Goal: Information Seeking & Learning: Learn about a topic

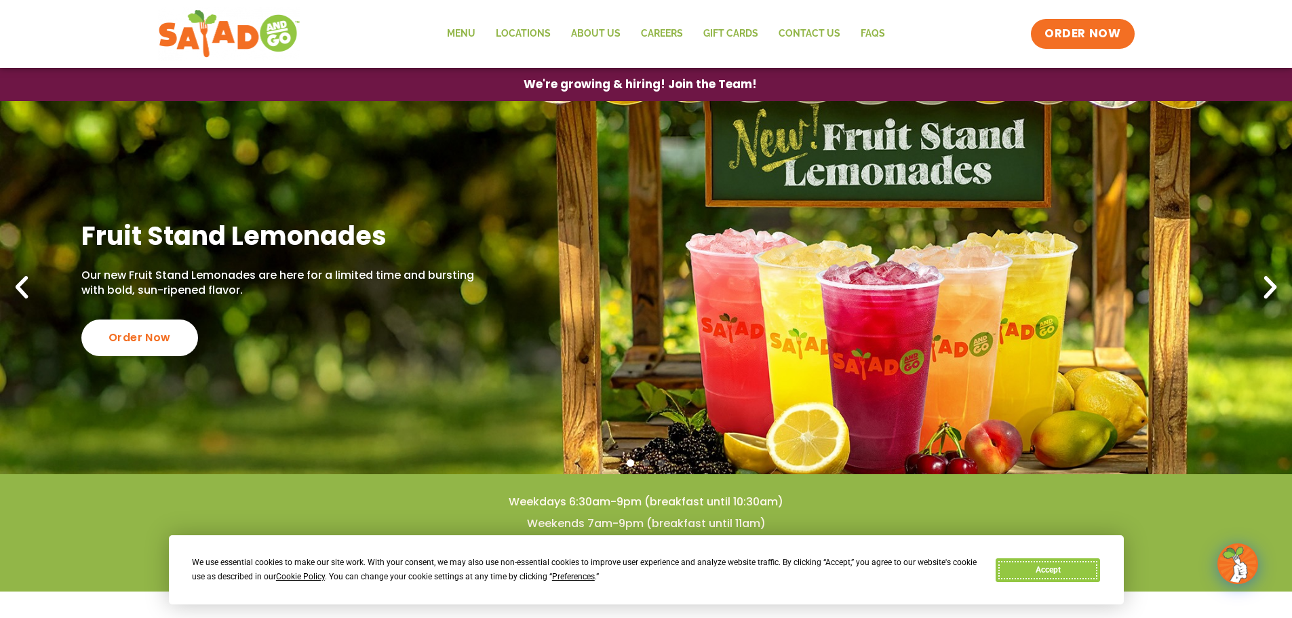
click at [1060, 570] on button "Accept" at bounding box center [1048, 570] width 104 height 24
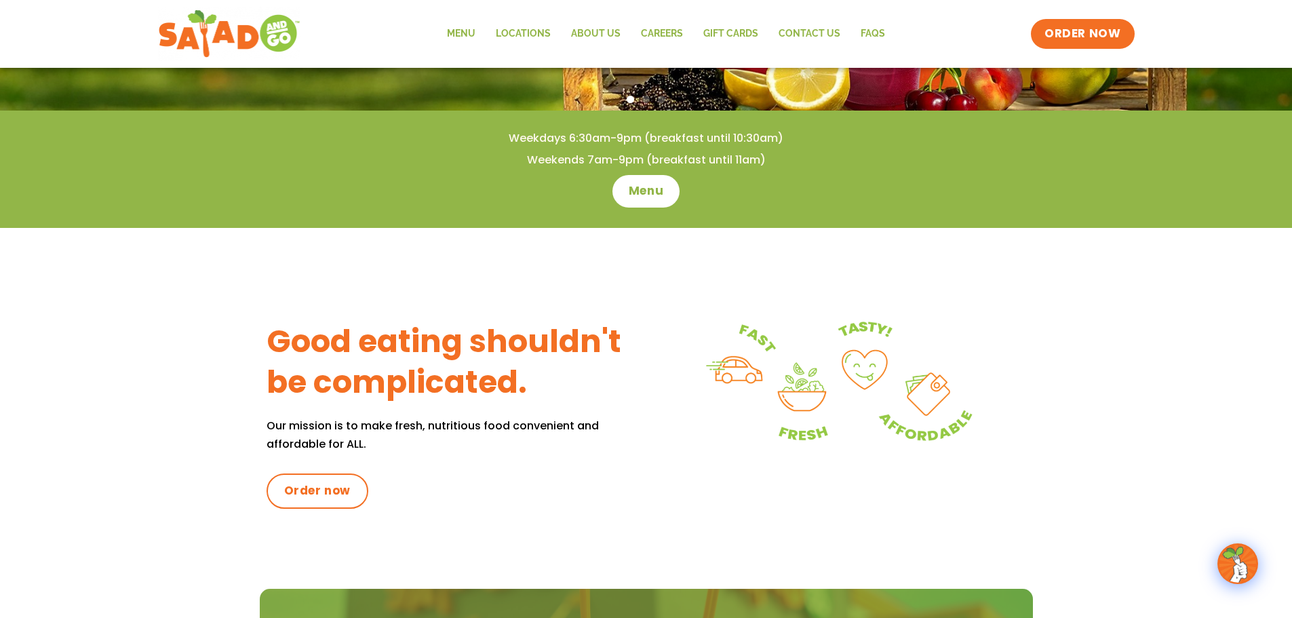
scroll to position [407, 0]
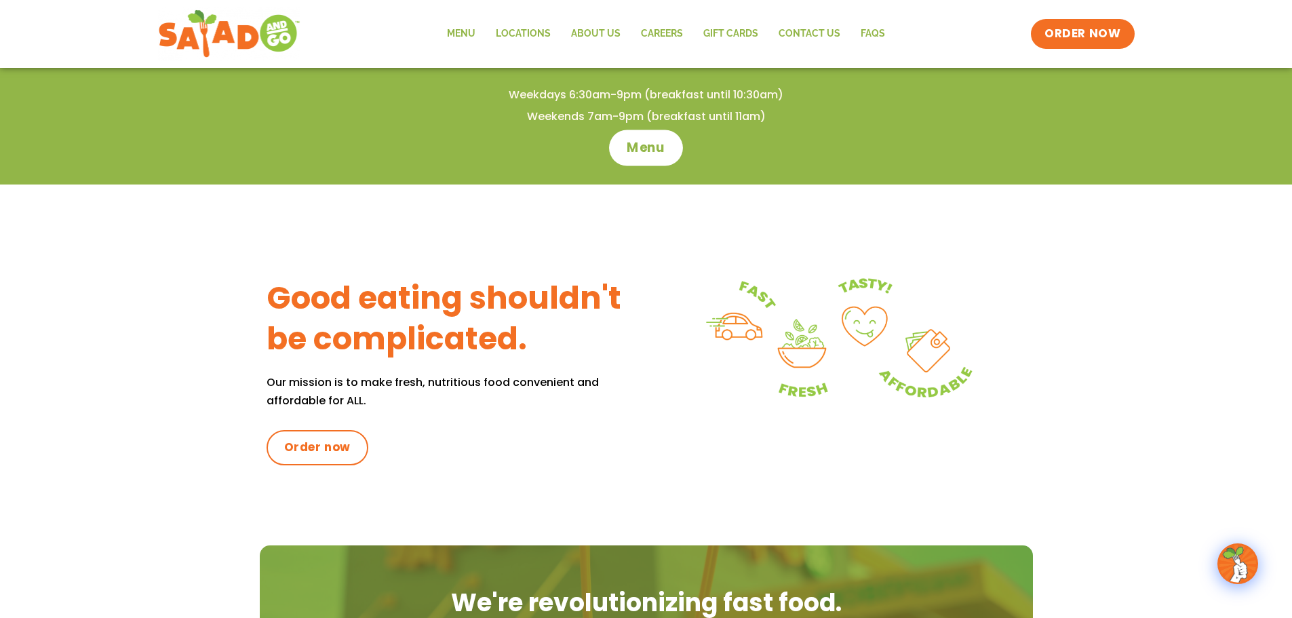
click at [642, 157] on link "Menu" at bounding box center [646, 148] width 74 height 36
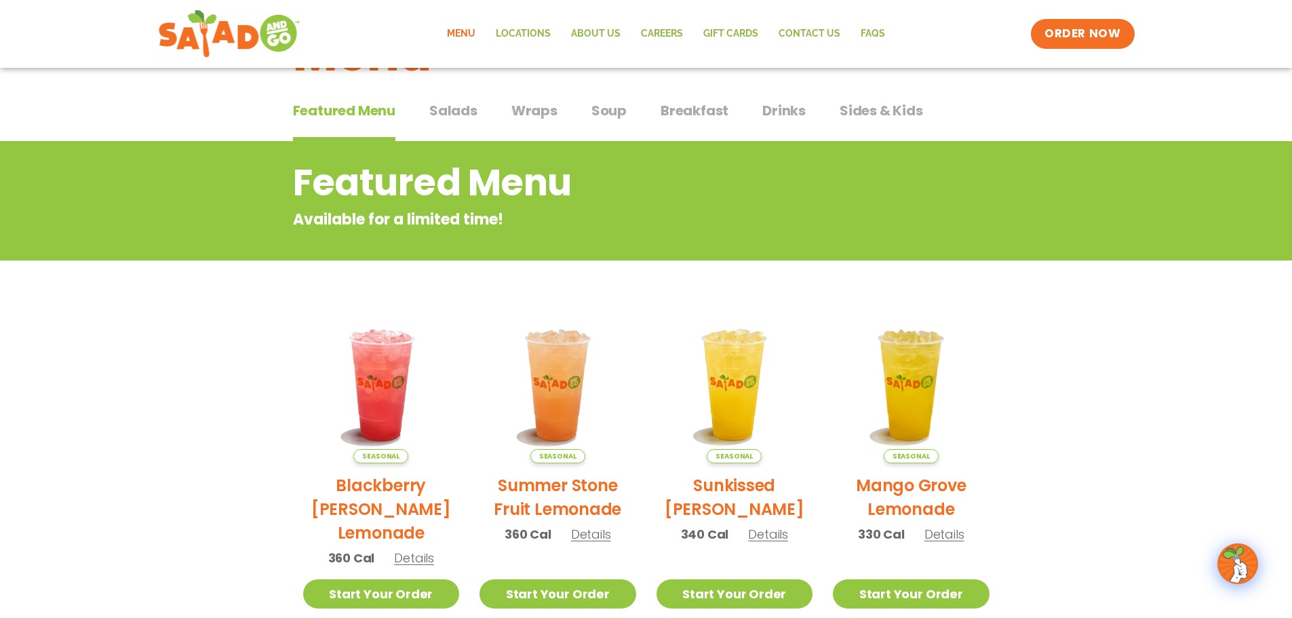
scroll to position [49, 0]
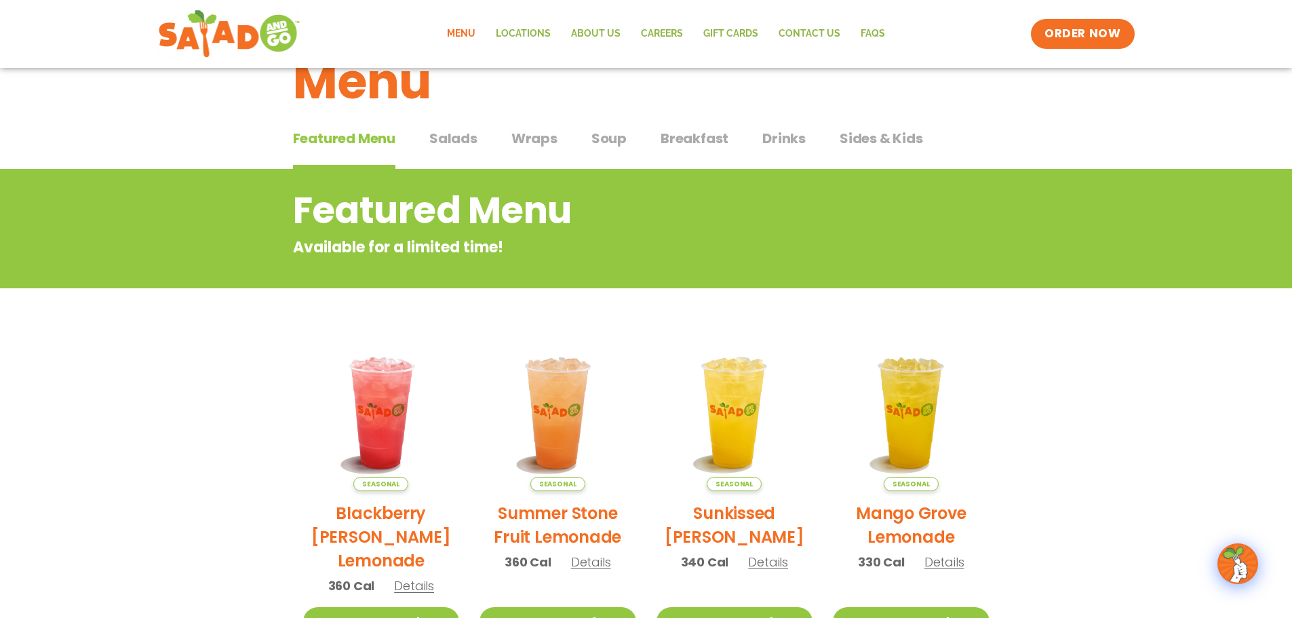
click at [448, 136] on span "Salads" at bounding box center [453, 138] width 48 height 20
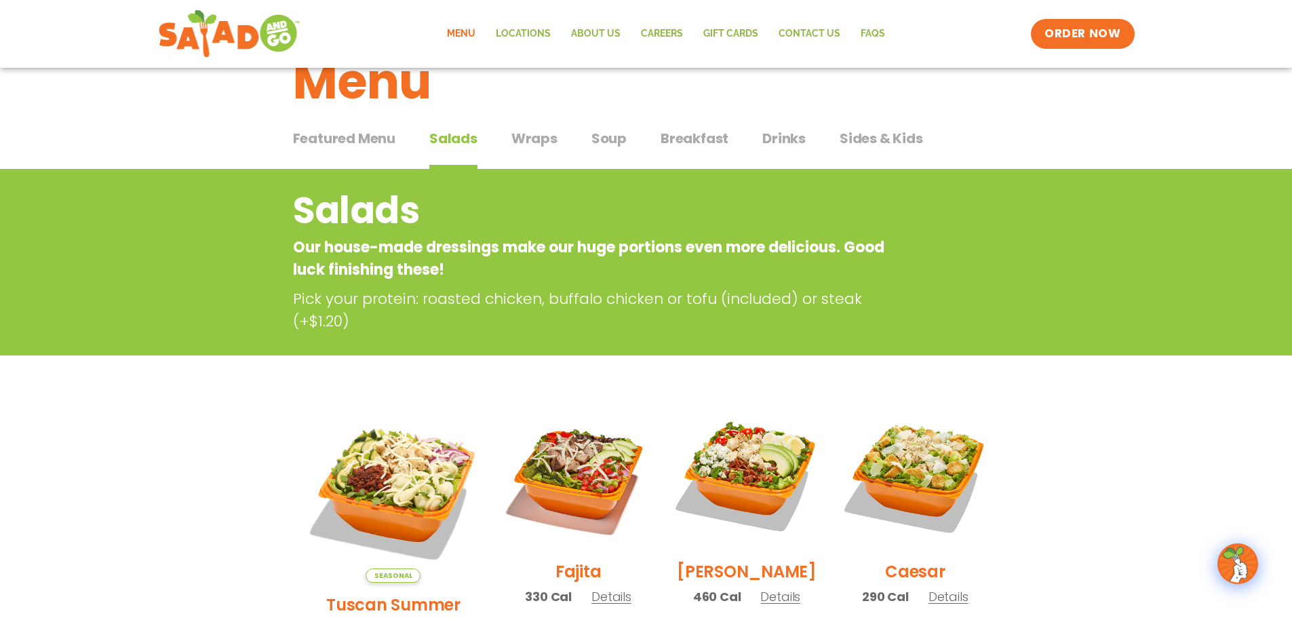
click at [521, 137] on span "Wraps" at bounding box center [535, 138] width 46 height 20
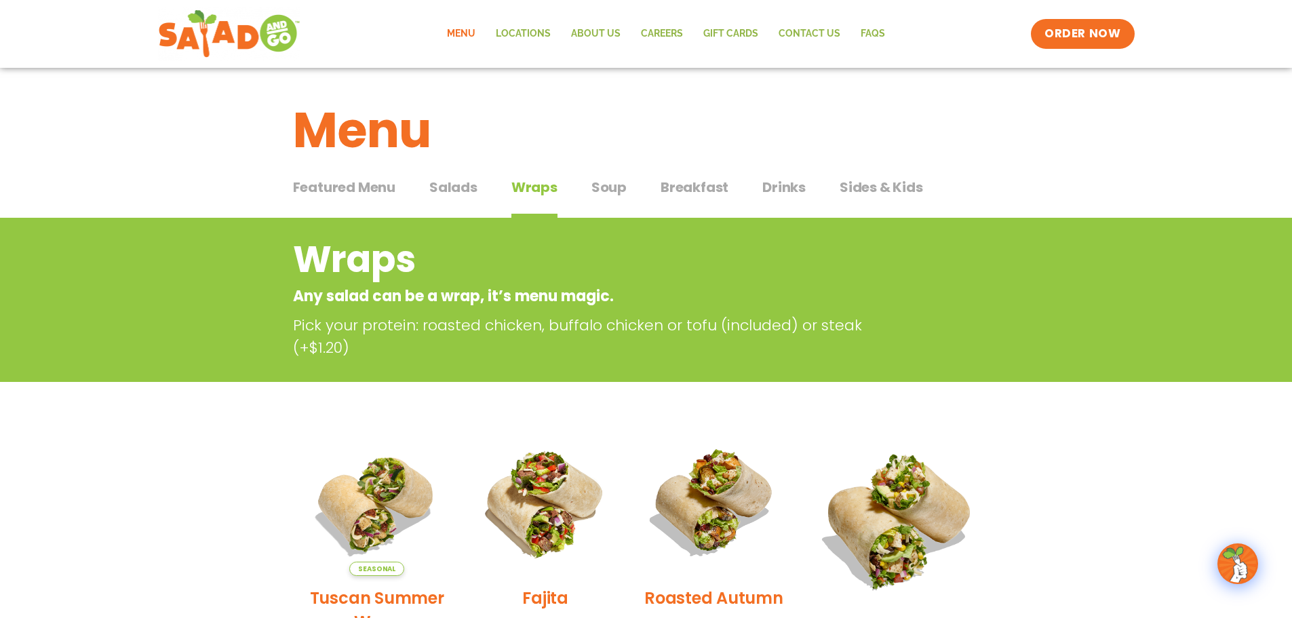
click at [619, 185] on span "Soup" at bounding box center [609, 187] width 35 height 20
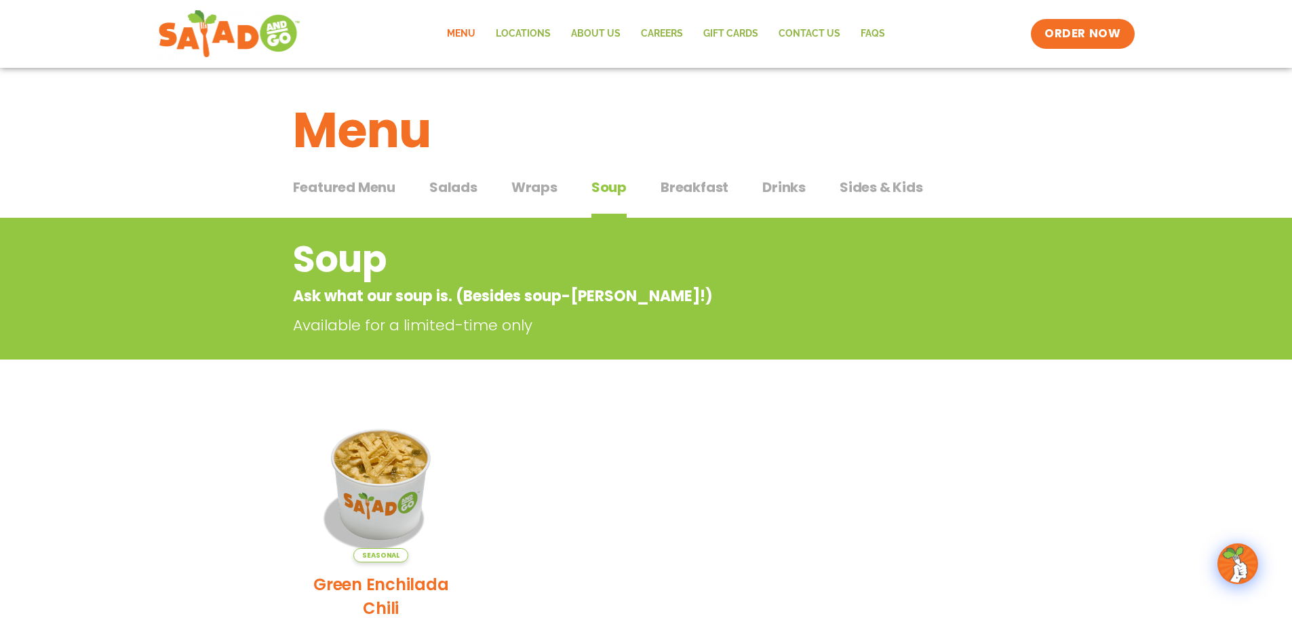
click at [685, 185] on span "Breakfast" at bounding box center [695, 187] width 68 height 20
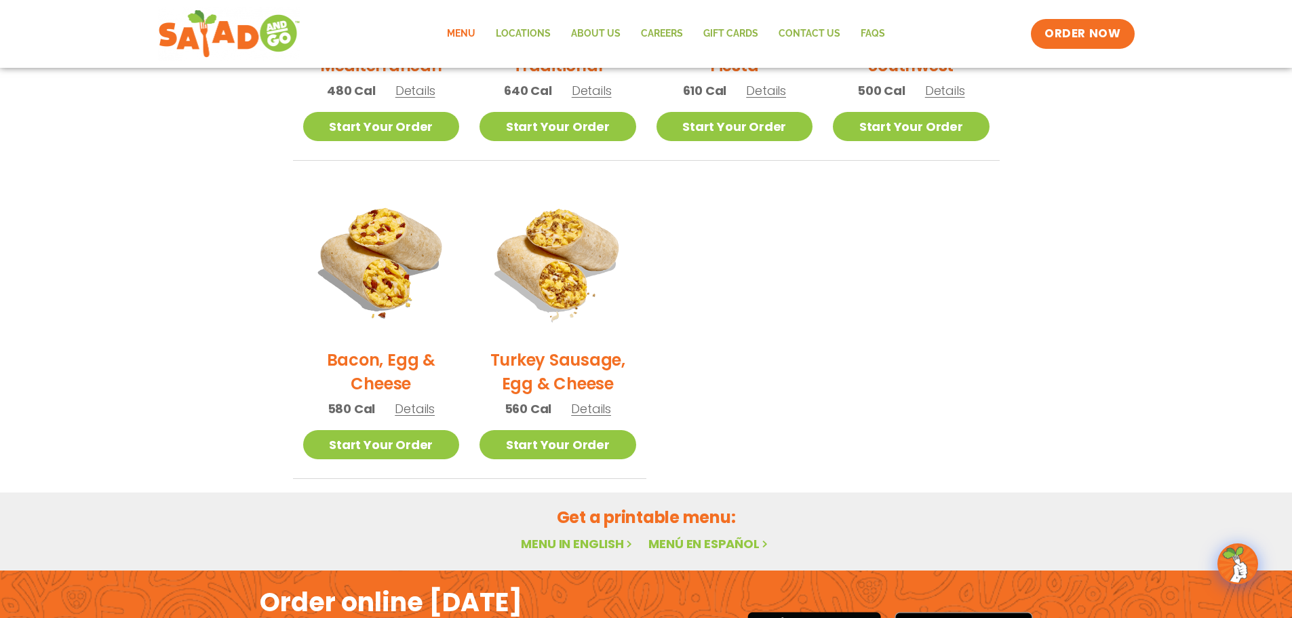
scroll to position [543, 0]
